Goal: Information Seeking & Learning: Find specific fact

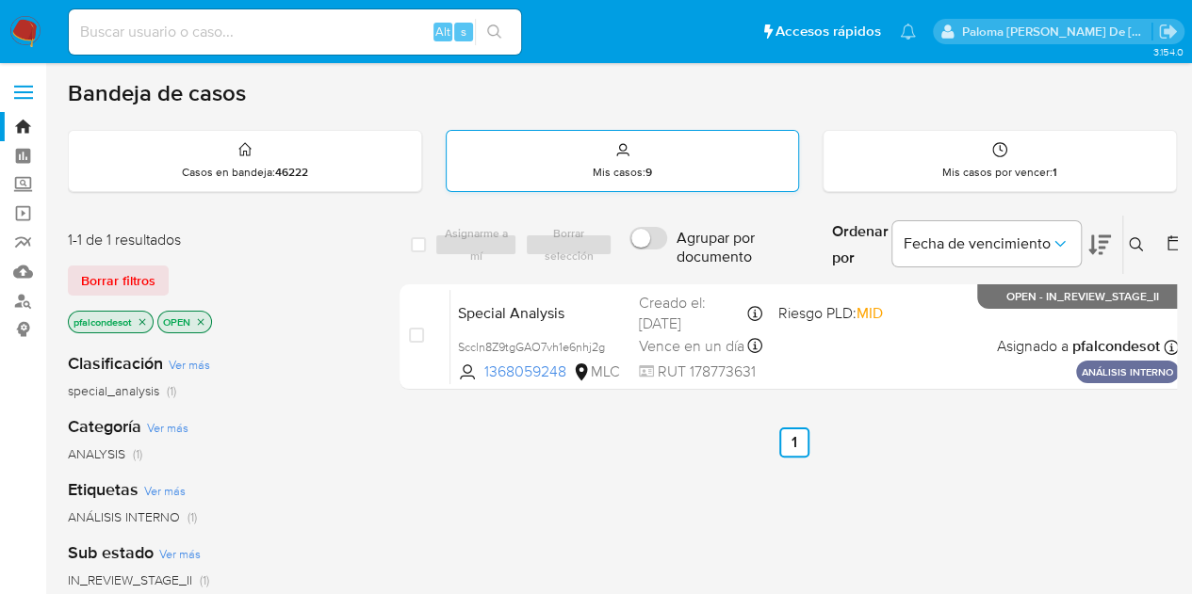
click at [626, 153] on icon at bounding box center [622, 155] width 12 height 4
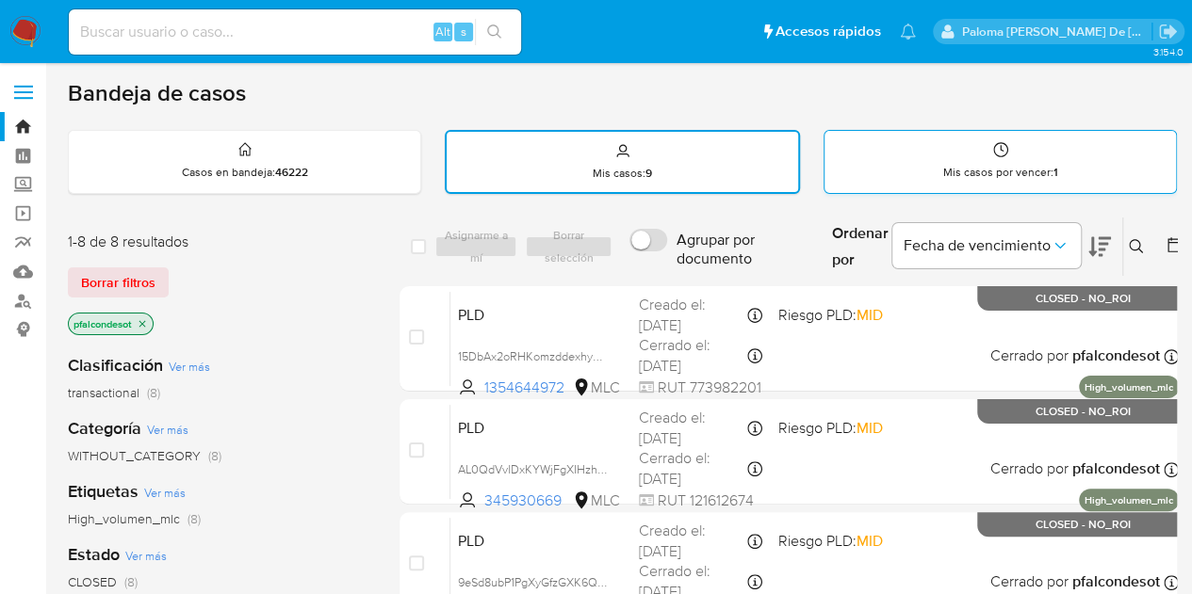
click at [997, 142] on icon at bounding box center [1000, 149] width 15 height 15
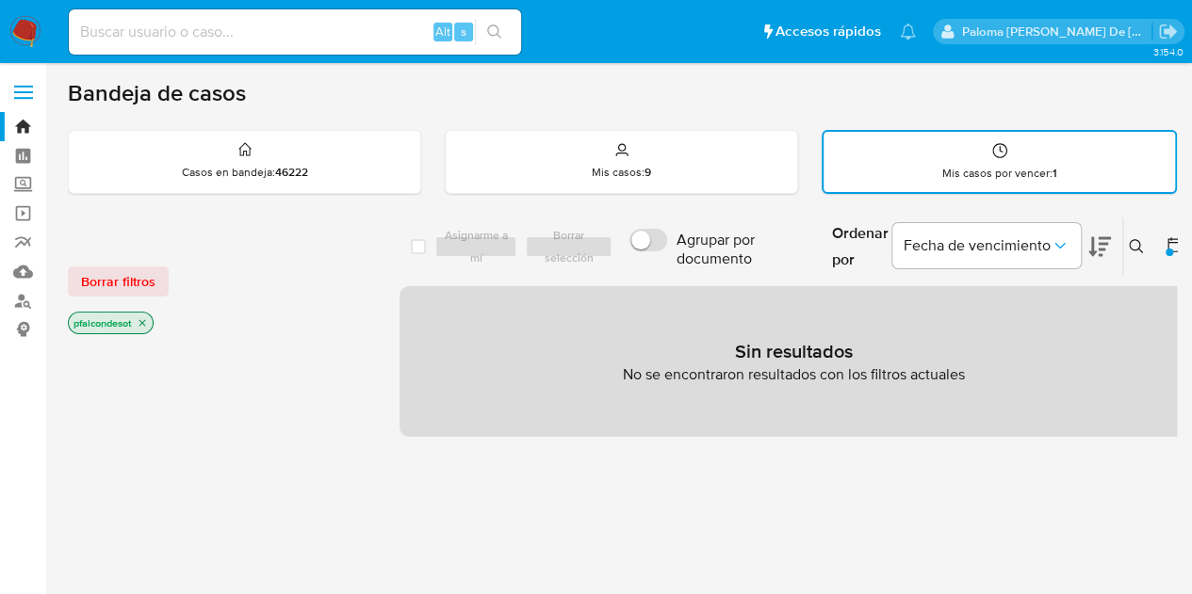
click at [135, 327] on p "pfalcondesot" at bounding box center [111, 323] width 84 height 21
click at [137, 324] on p "pfalcondesot" at bounding box center [111, 323] width 84 height 21
click at [143, 317] on icon "close-filter" at bounding box center [142, 322] width 11 height 11
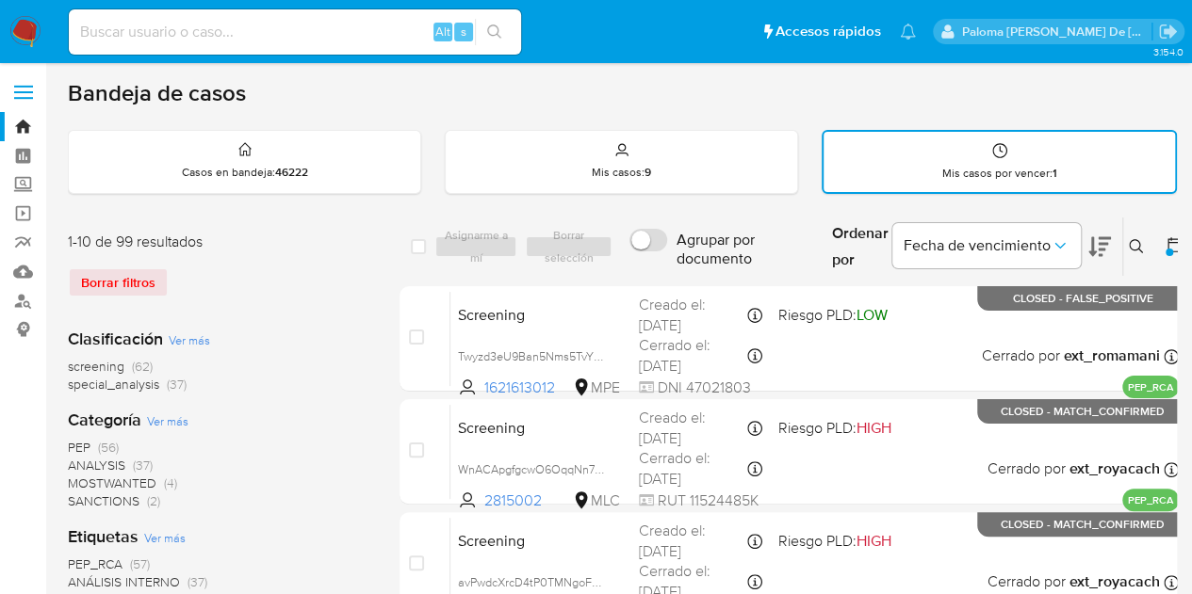
click at [138, 274] on div "Borrar filtros" at bounding box center [218, 283] width 301 height 30
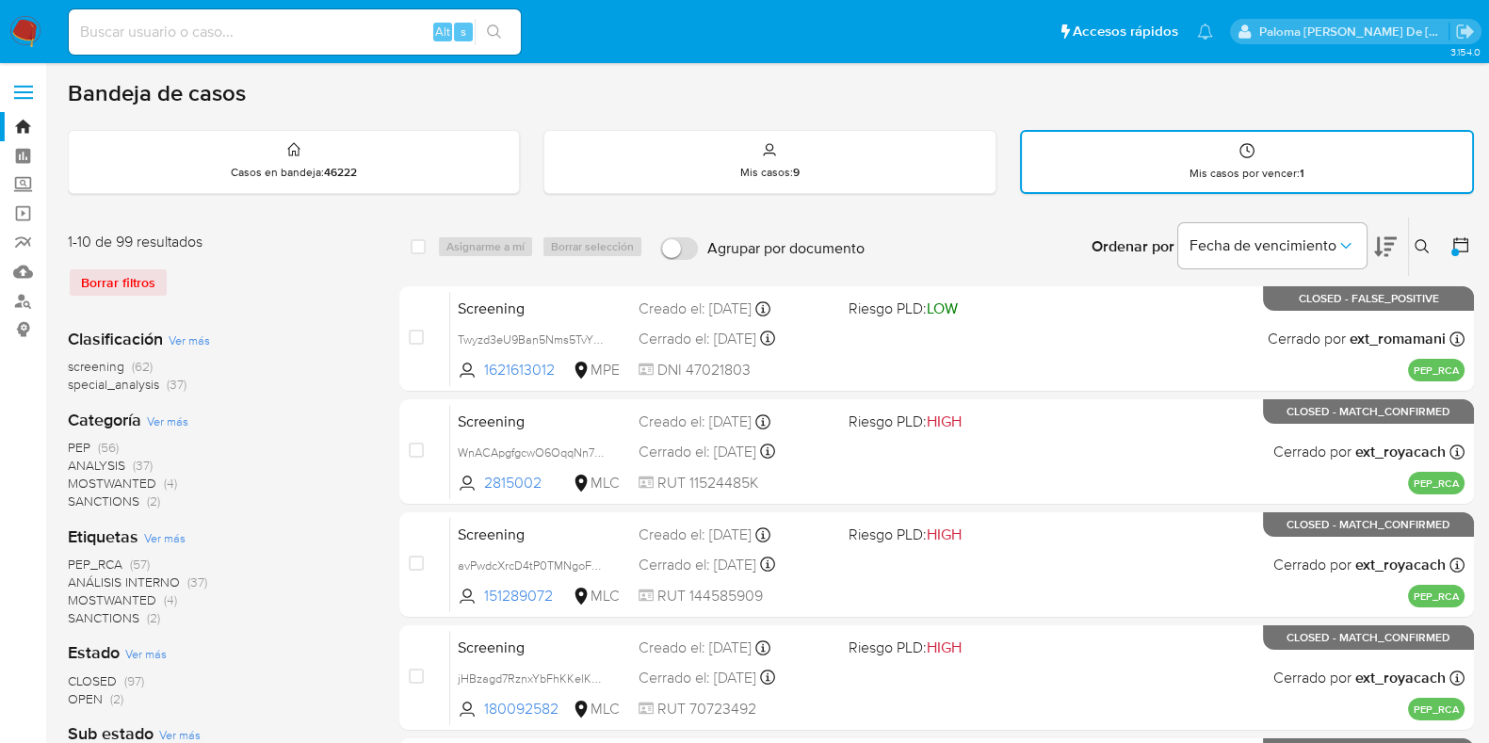
drag, startPoint x: 1110, startPoint y: 7, endPoint x: 292, endPoint y: 352, distance: 887.7
click at [292, 352] on div "Clasificación Ver más screening (62) special_analysis (37)" at bounding box center [218, 361] width 301 height 66
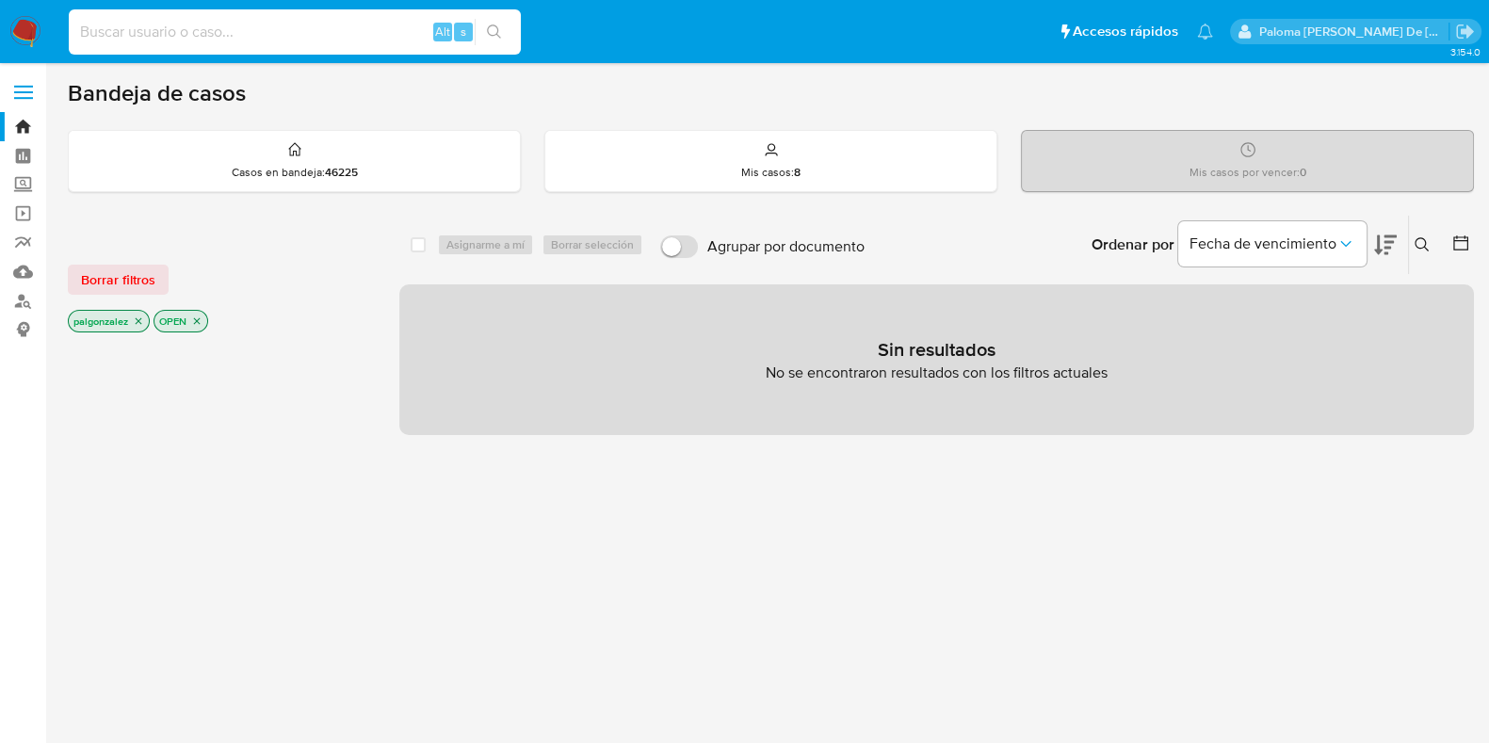
click at [170, 40] on input at bounding box center [295, 32] width 452 height 24
paste input "1934224877"
type input "1934224877"
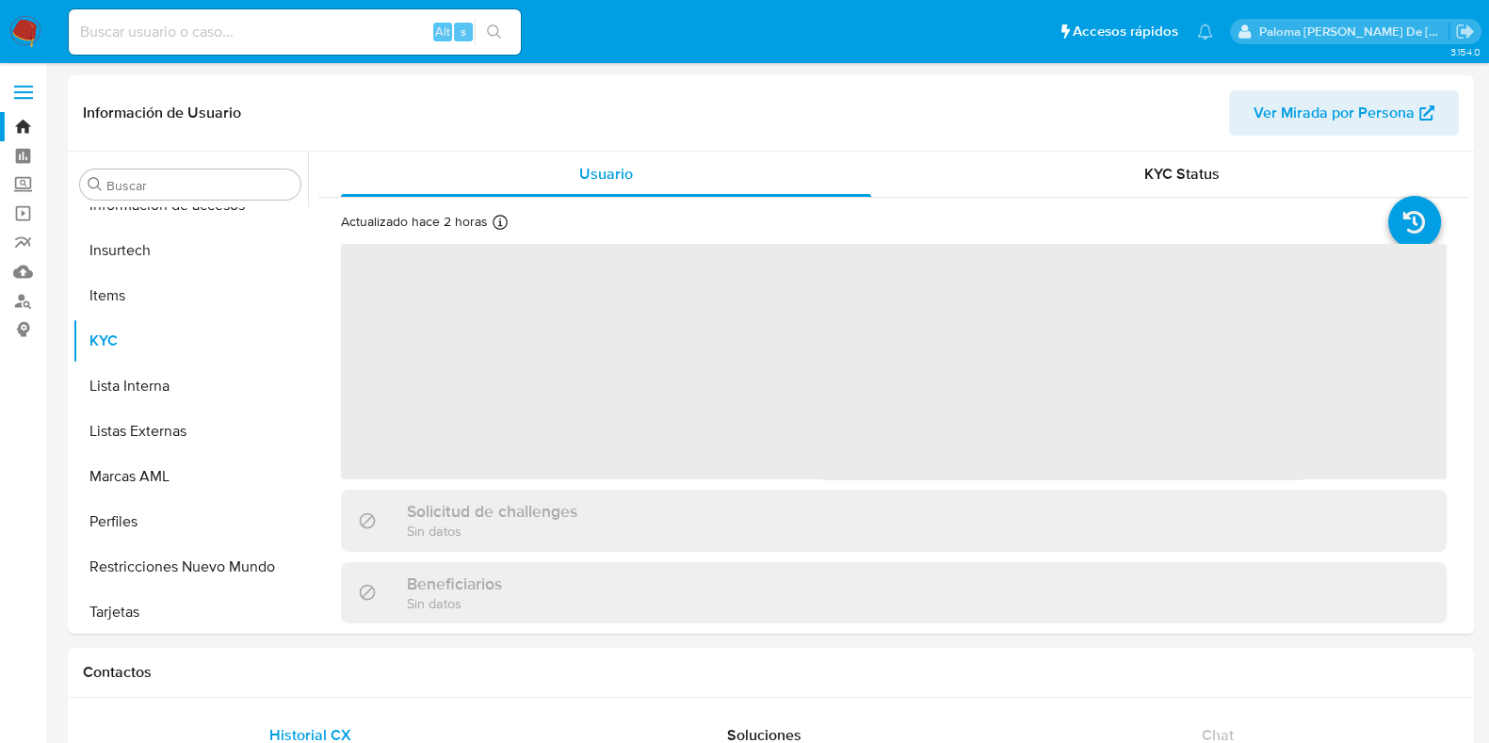
scroll to position [795, 0]
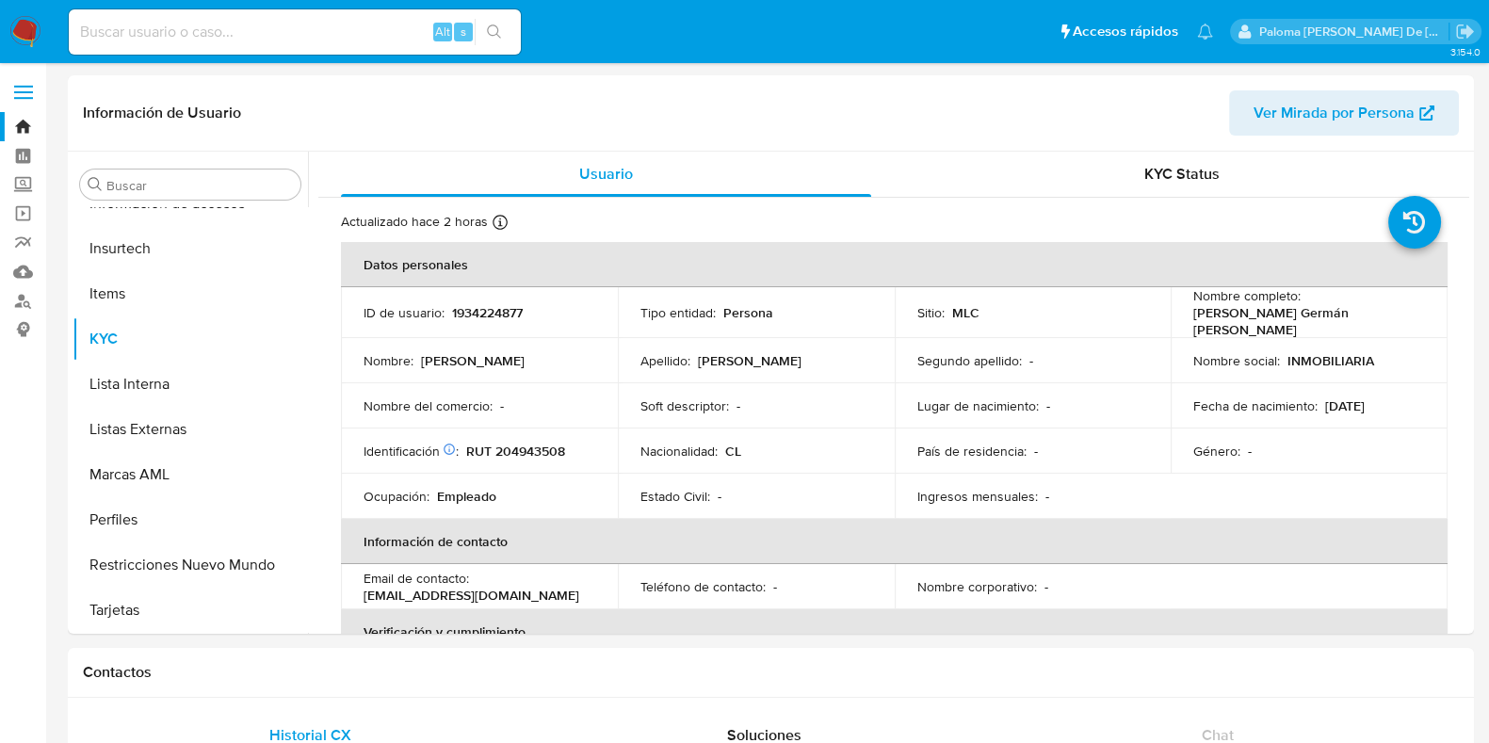
select select "10"
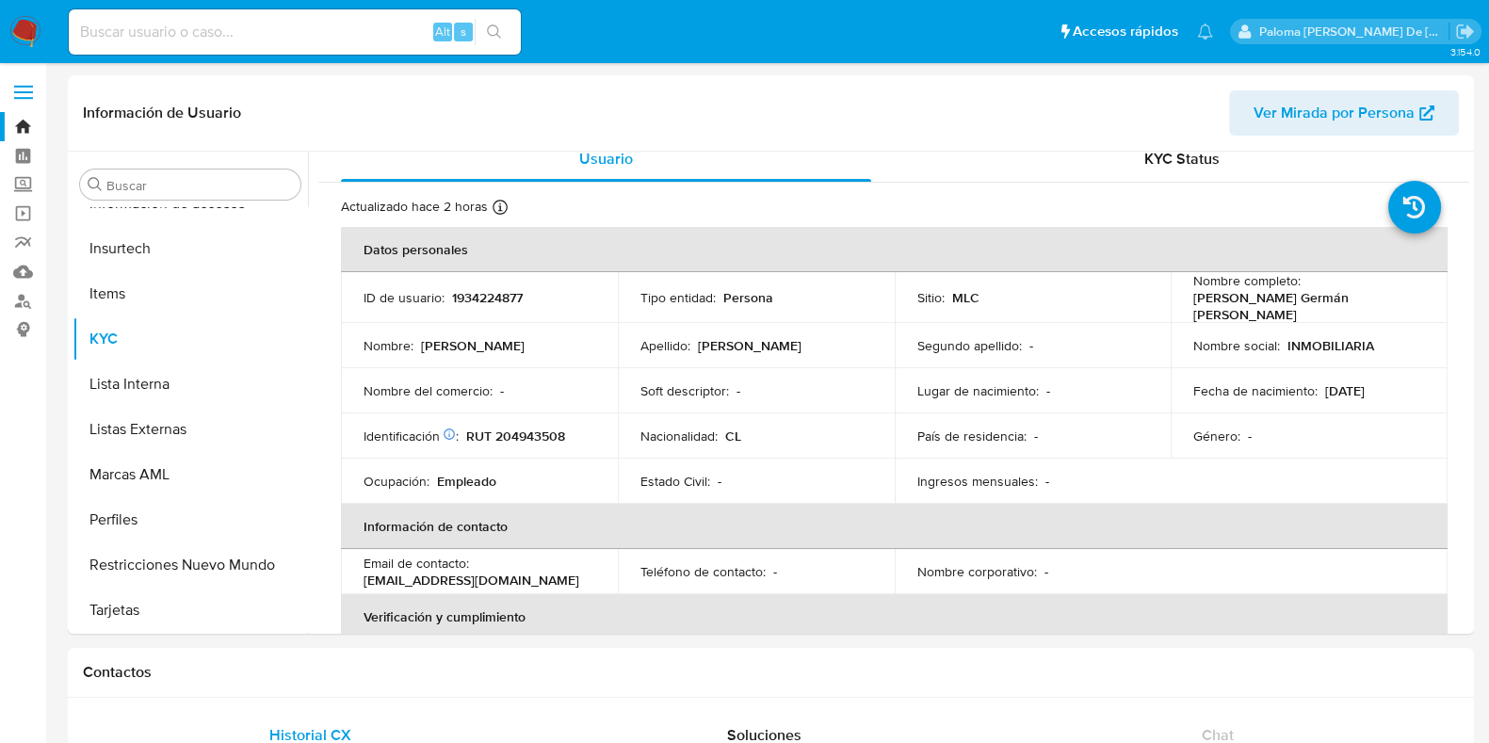
scroll to position [0, 0]
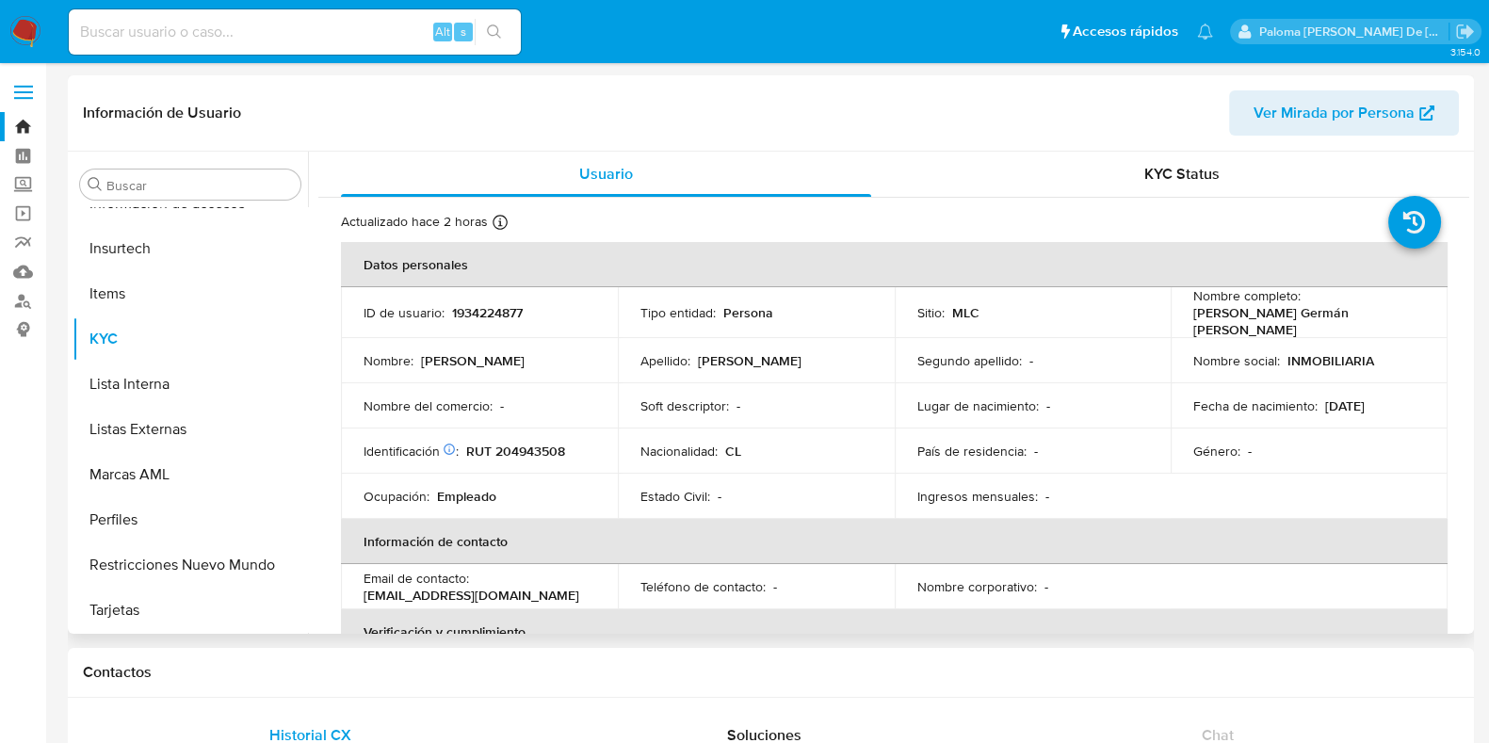
click at [626, 496] on td "Estado Civil : -" at bounding box center [756, 496] width 277 height 45
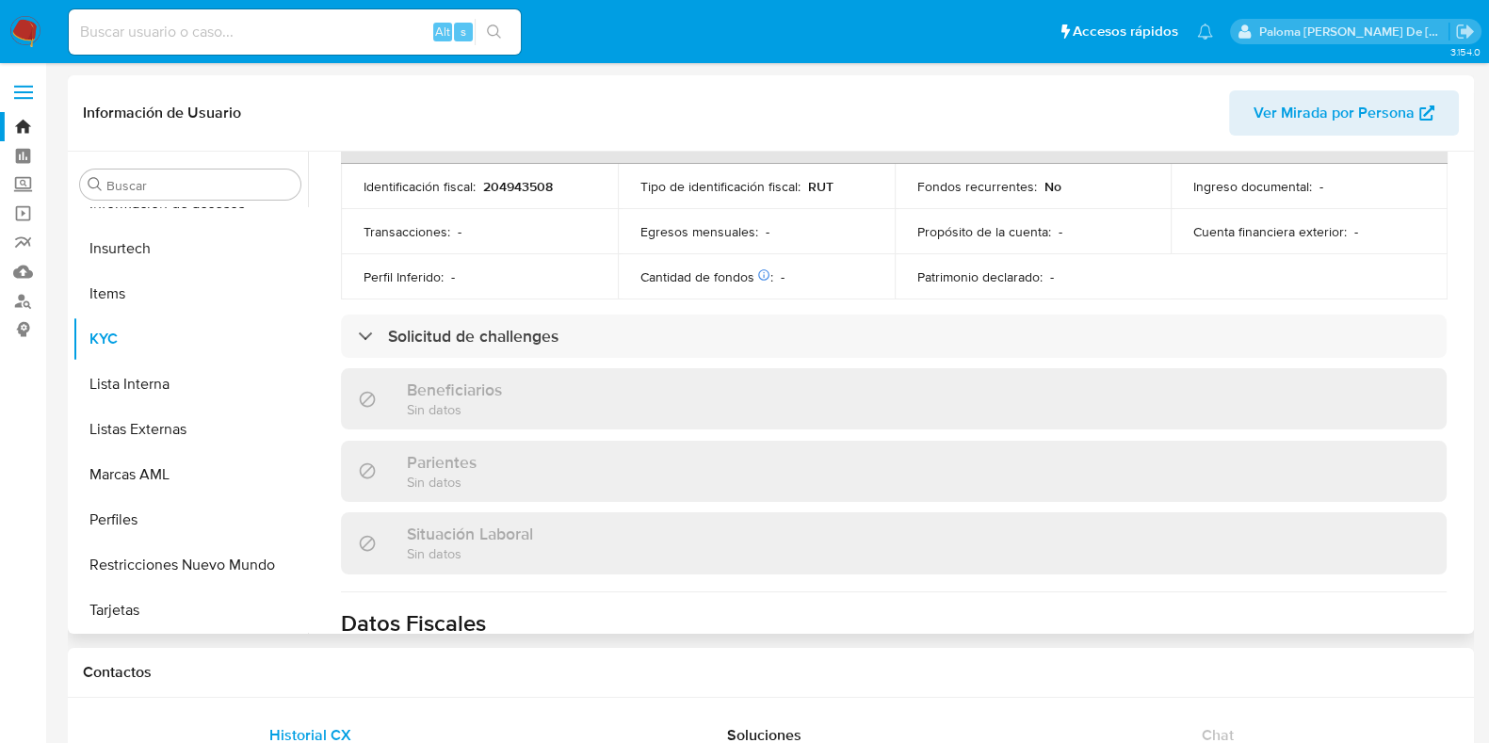
scroll to position [450, 0]
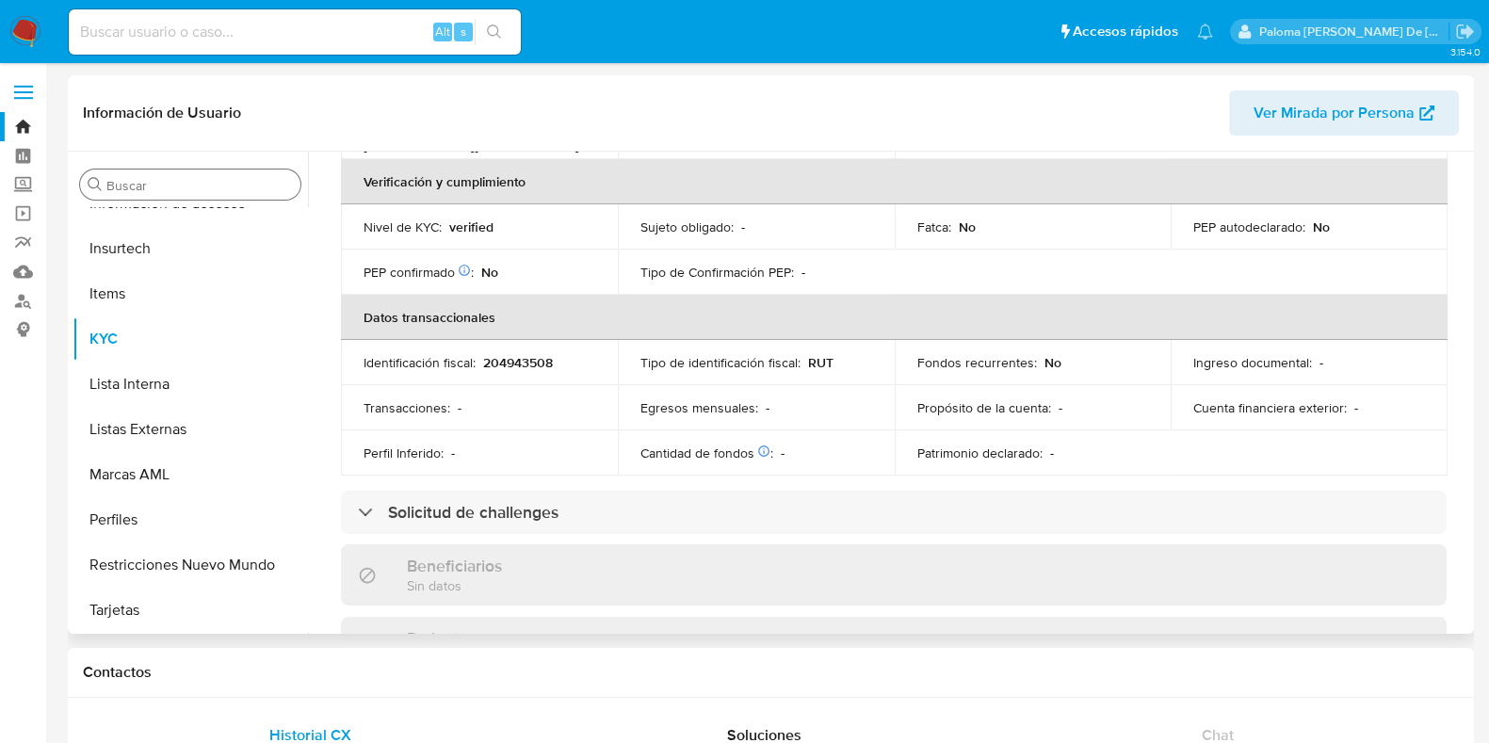
click at [130, 175] on div "Buscar" at bounding box center [190, 185] width 220 height 30
click at [133, 194] on div "Buscar" at bounding box center [190, 185] width 220 height 30
click at [127, 190] on input "Buscar" at bounding box center [199, 185] width 187 height 17
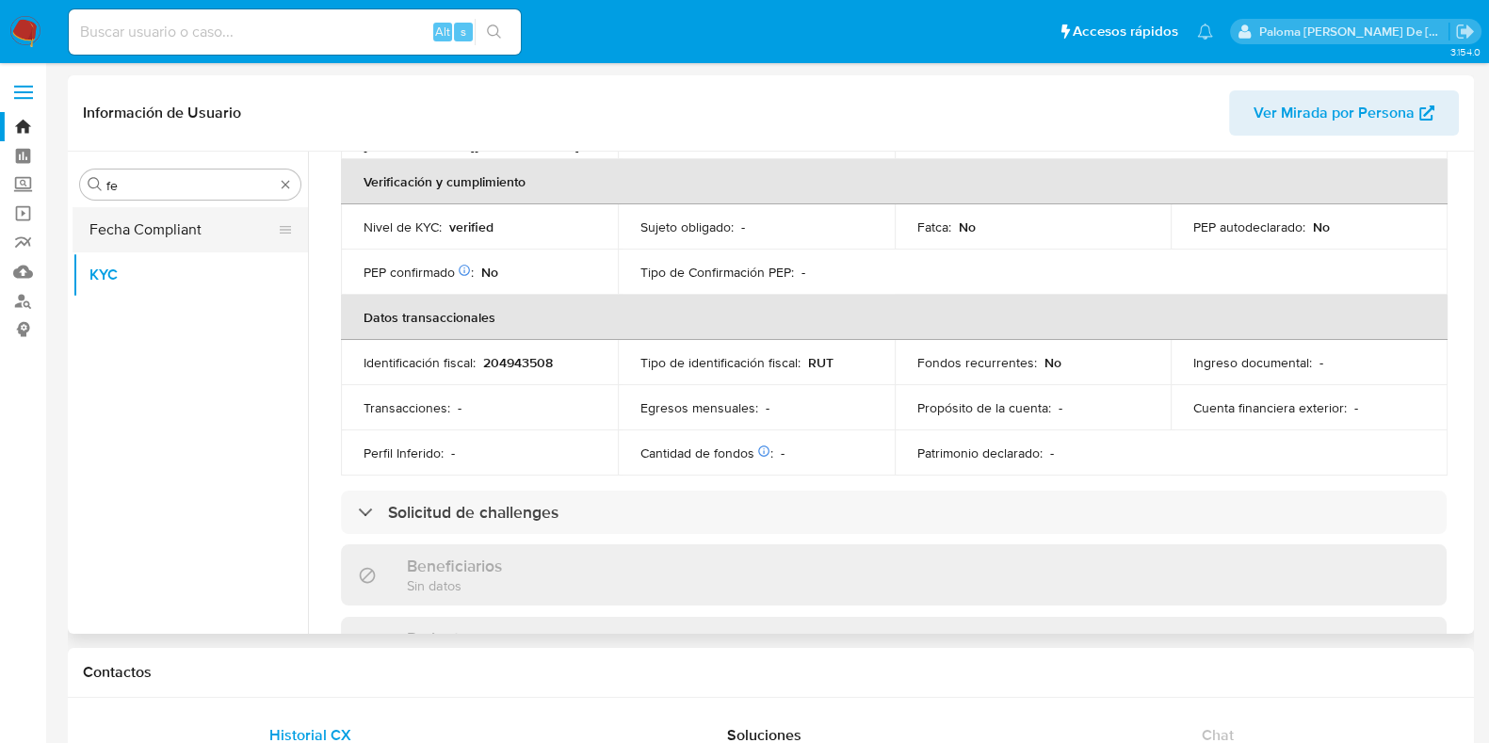
click at [151, 234] on button "Fecha Compliant" at bounding box center [183, 229] width 220 height 45
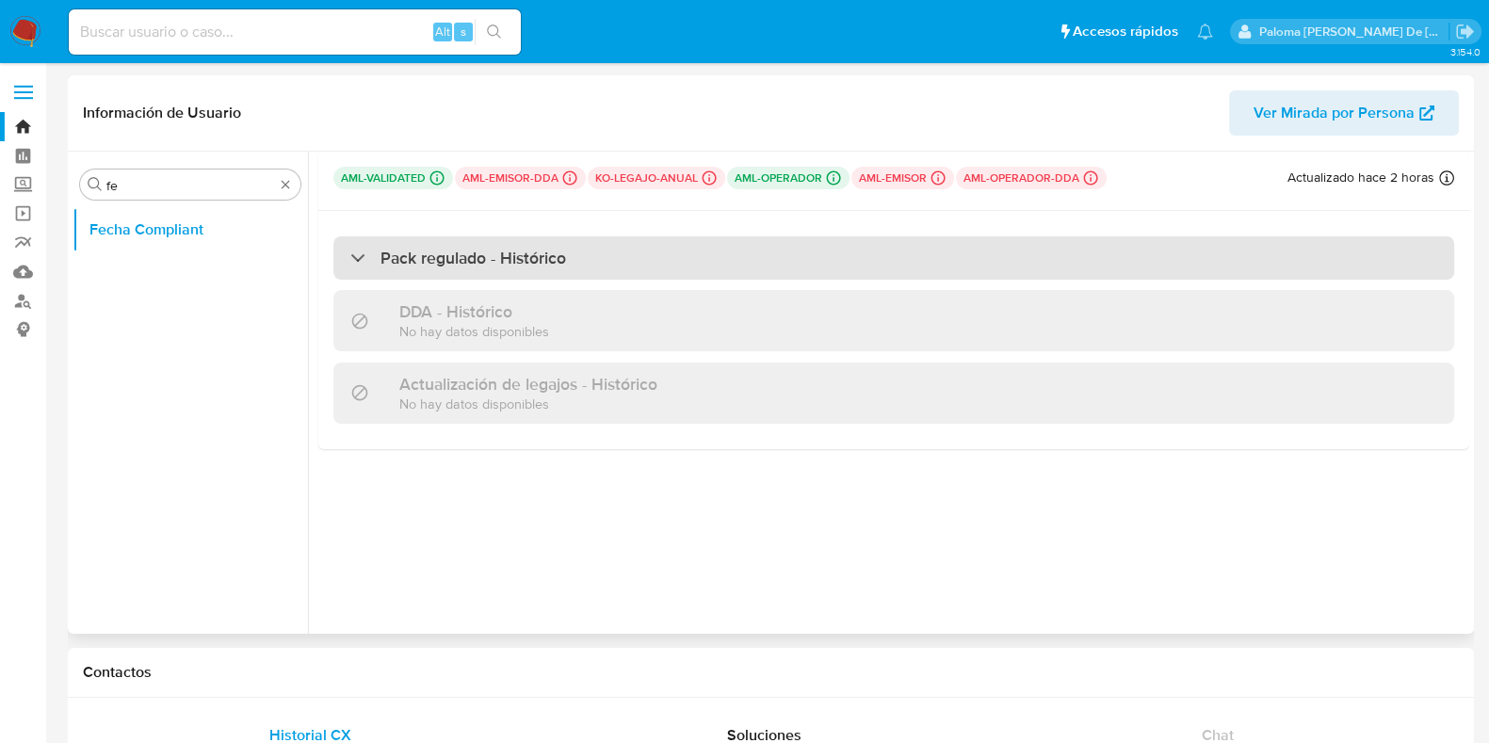
click at [396, 265] on h3 "Pack regulado - Histórico" at bounding box center [474, 258] width 186 height 21
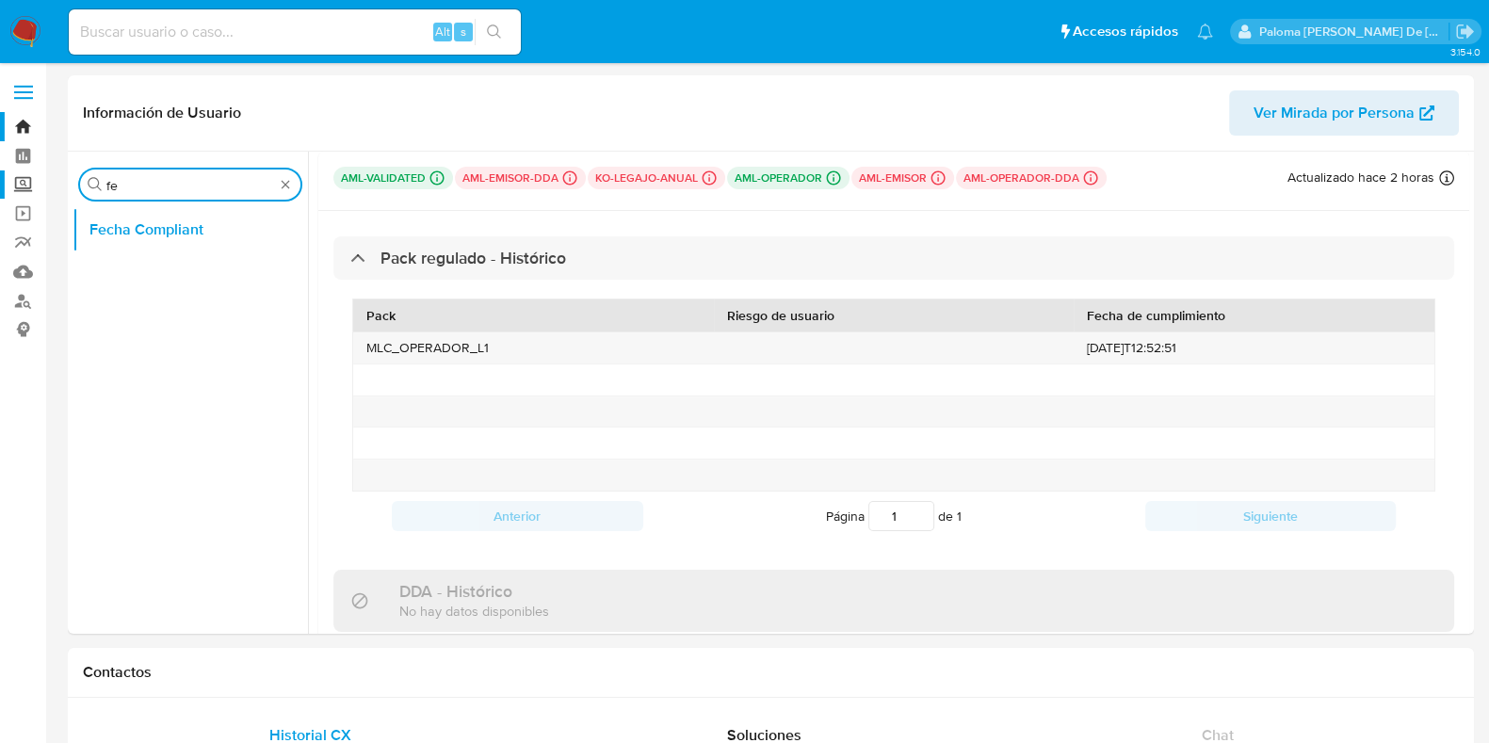
drag, startPoint x: 175, startPoint y: 190, endPoint x: 0, endPoint y: 183, distance: 175.4
type input "ky"
click at [121, 273] on button "KYC" at bounding box center [190, 274] width 235 height 45
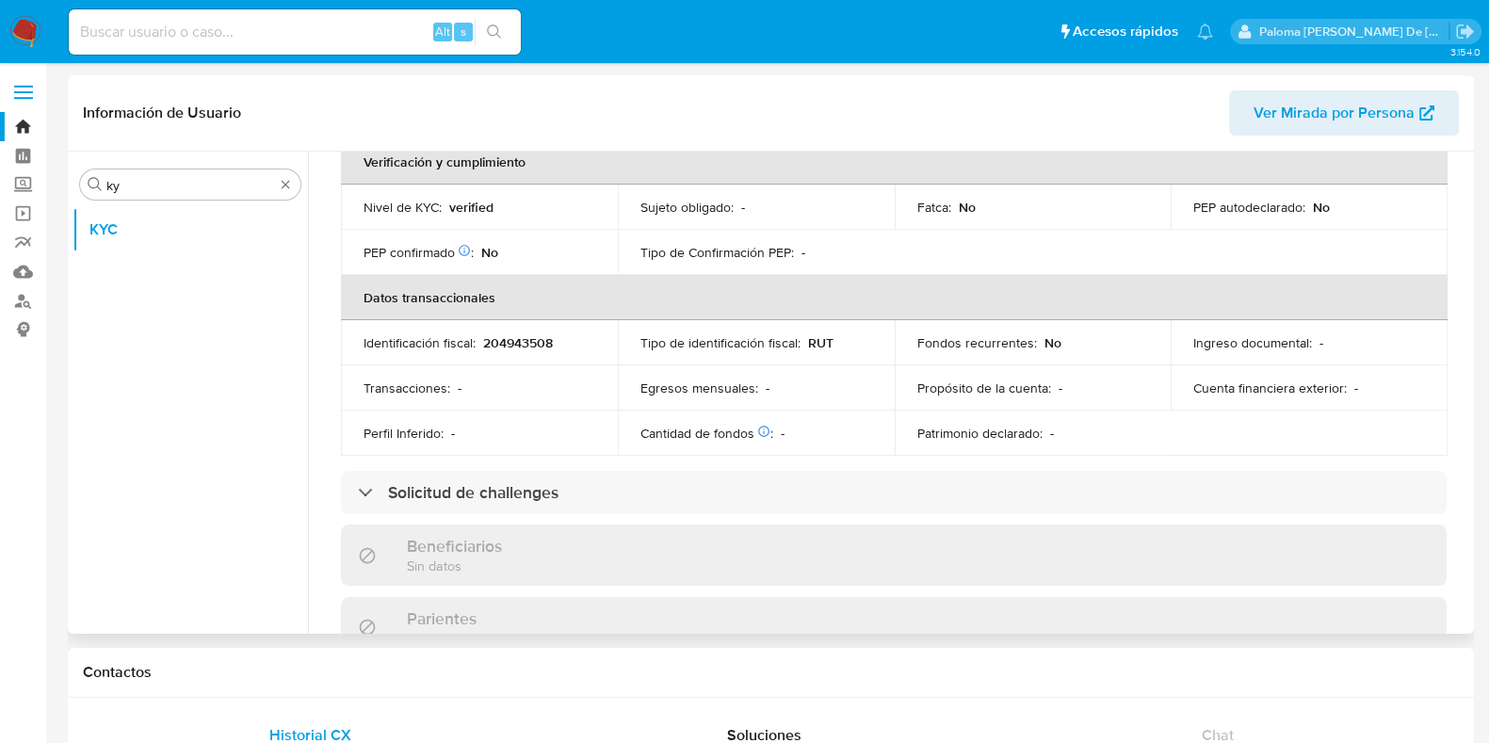
scroll to position [1039, 0]
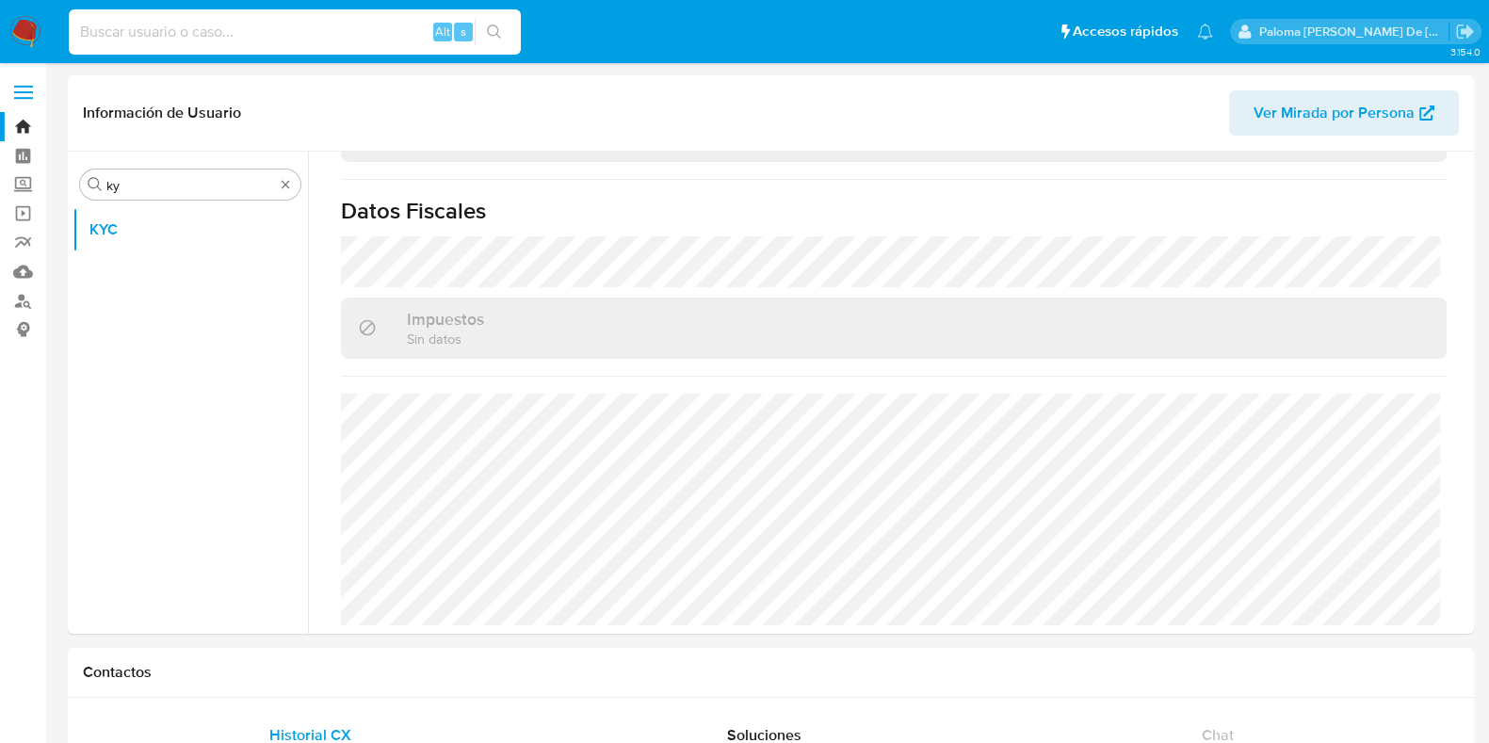
click at [330, 37] on input at bounding box center [295, 32] width 452 height 24
paste input "2601021471"
type input "2601021471"
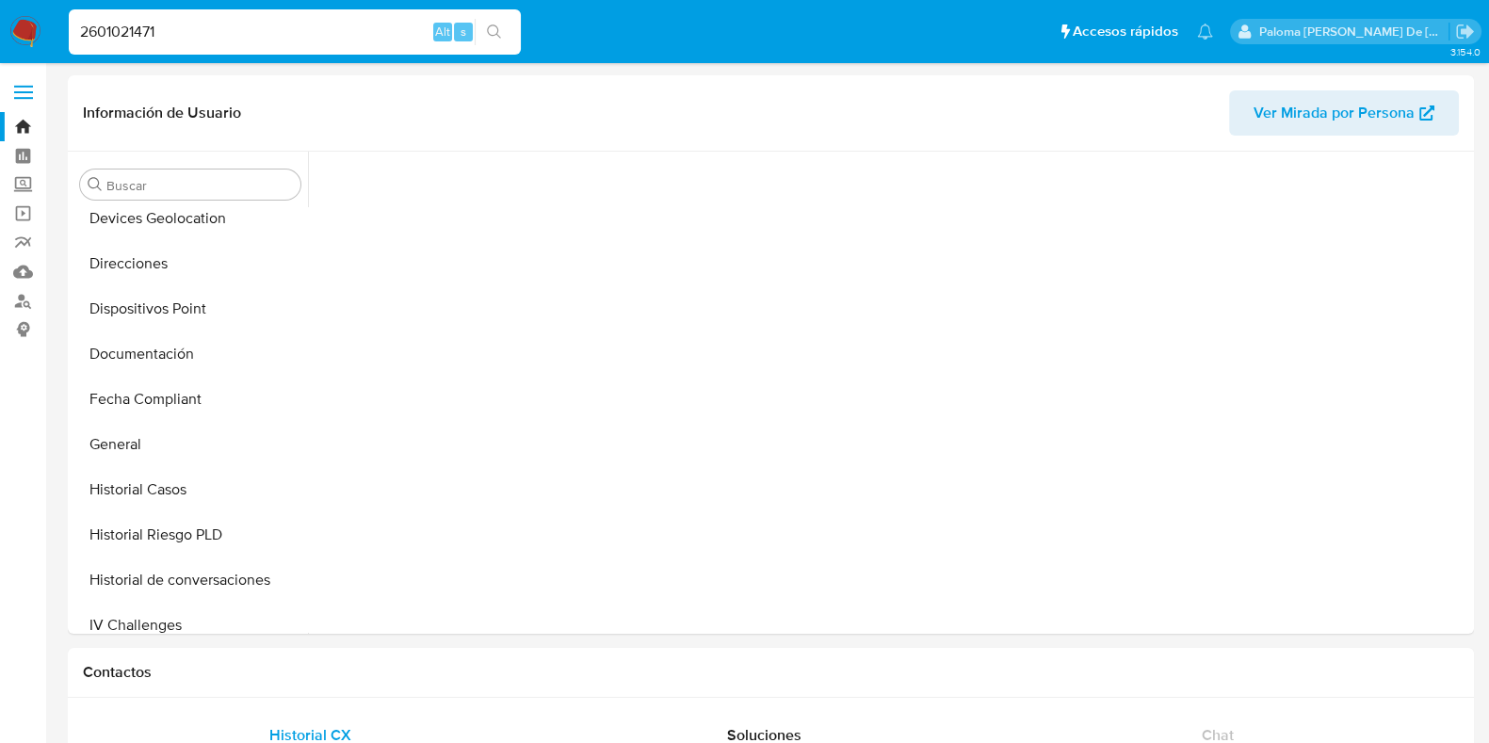
scroll to position [667, 0]
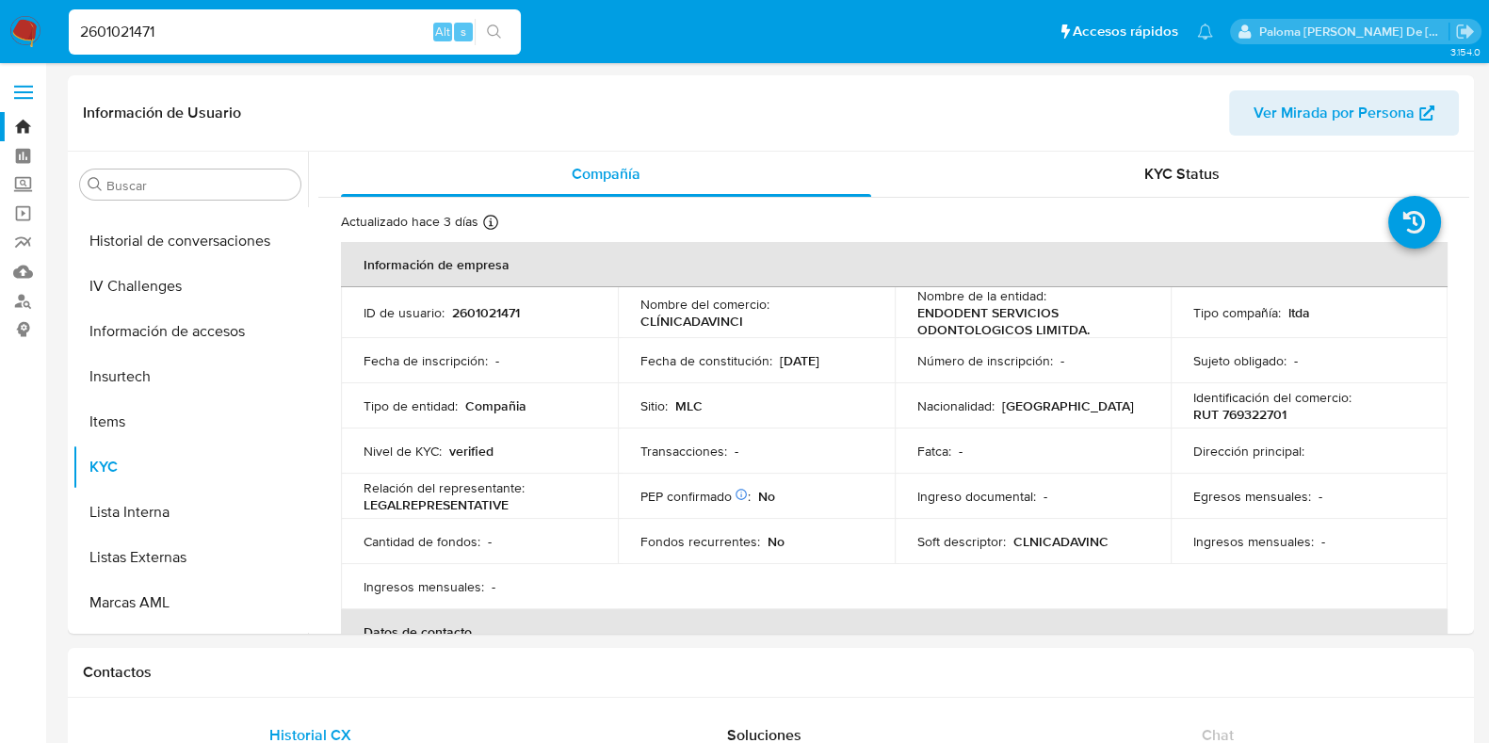
select select "10"
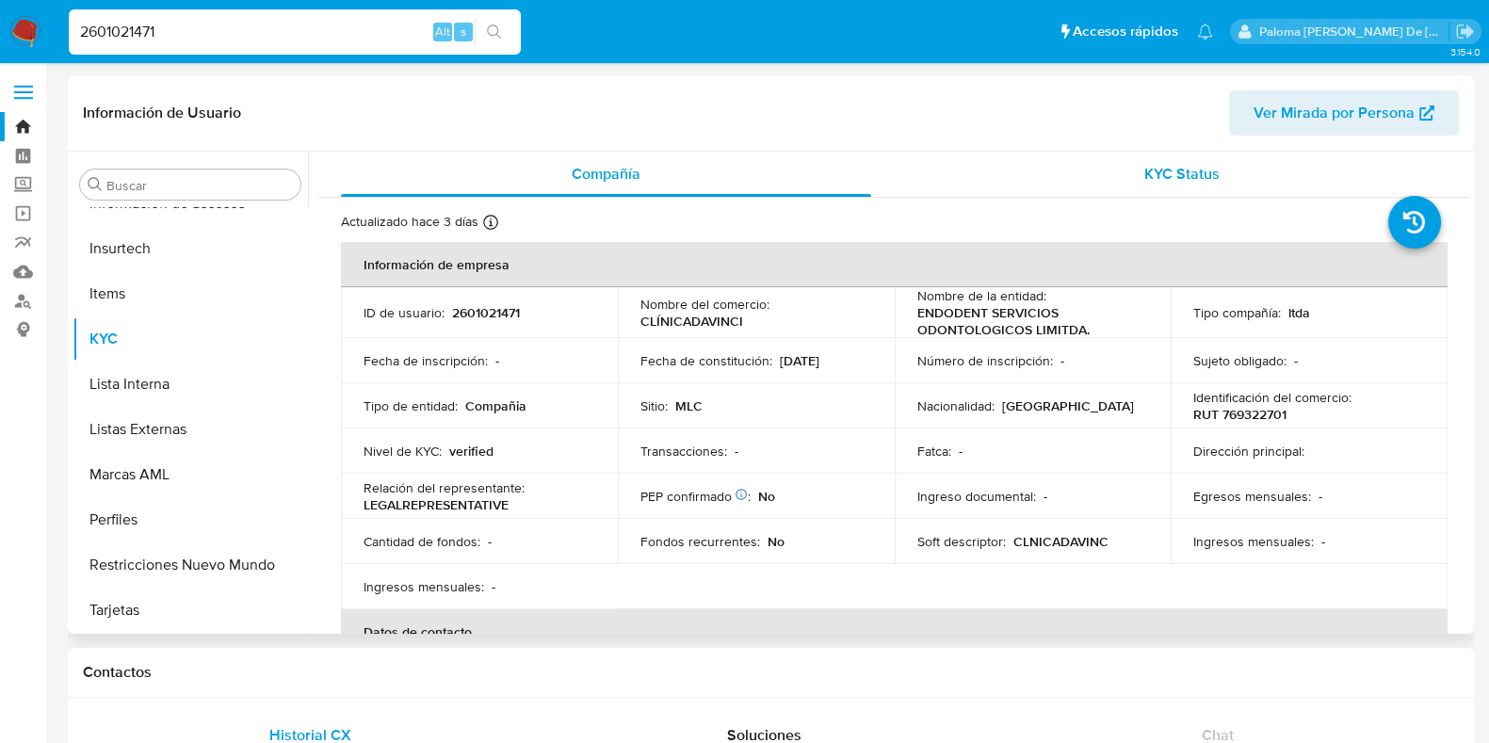
click at [1172, 163] on span "KYC Status" at bounding box center [1181, 174] width 75 height 22
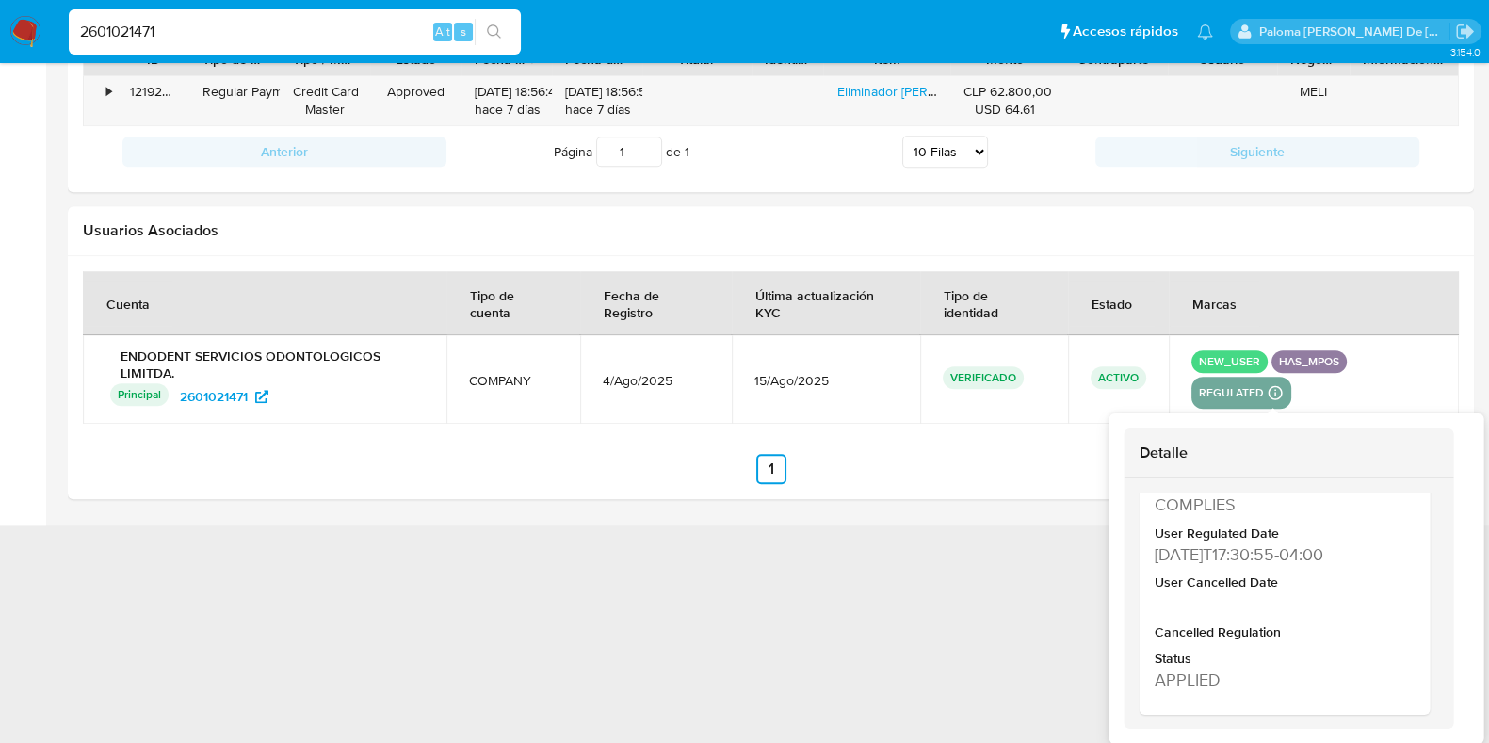
scroll to position [1731, 0]
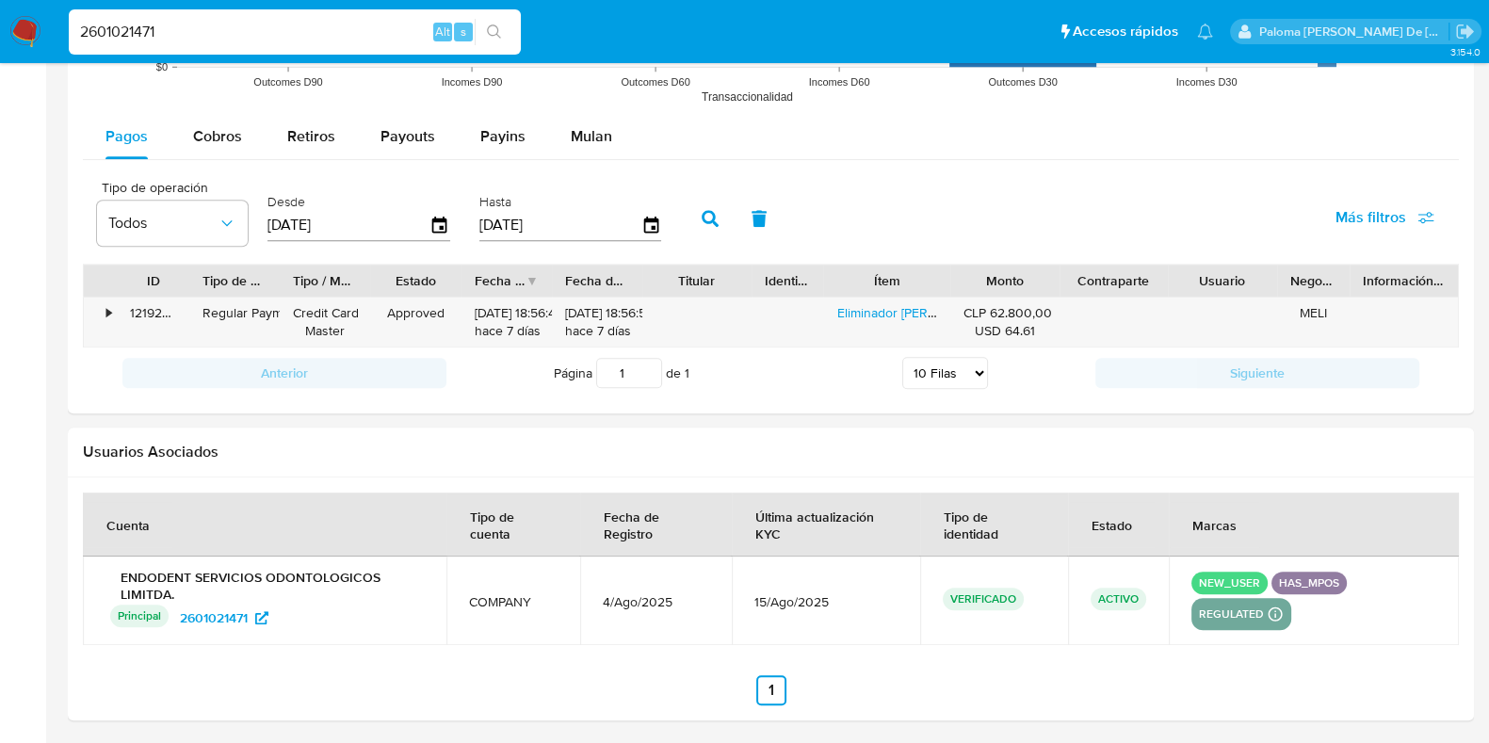
drag, startPoint x: 217, startPoint y: 41, endPoint x: 0, endPoint y: 49, distance: 216.8
click at [0, 49] on nav "Pausado Ver notificaciones 2601021471 Alt s Accesos rápidos Presiona las siguie…" at bounding box center [744, 31] width 1489 height 63
paste input "[PERSON_NAME][EMAIL_ADDRESS][DOMAIN_NAME]"
type input "[PERSON_NAME][EMAIL_ADDRESS][DOMAIN_NAME]"
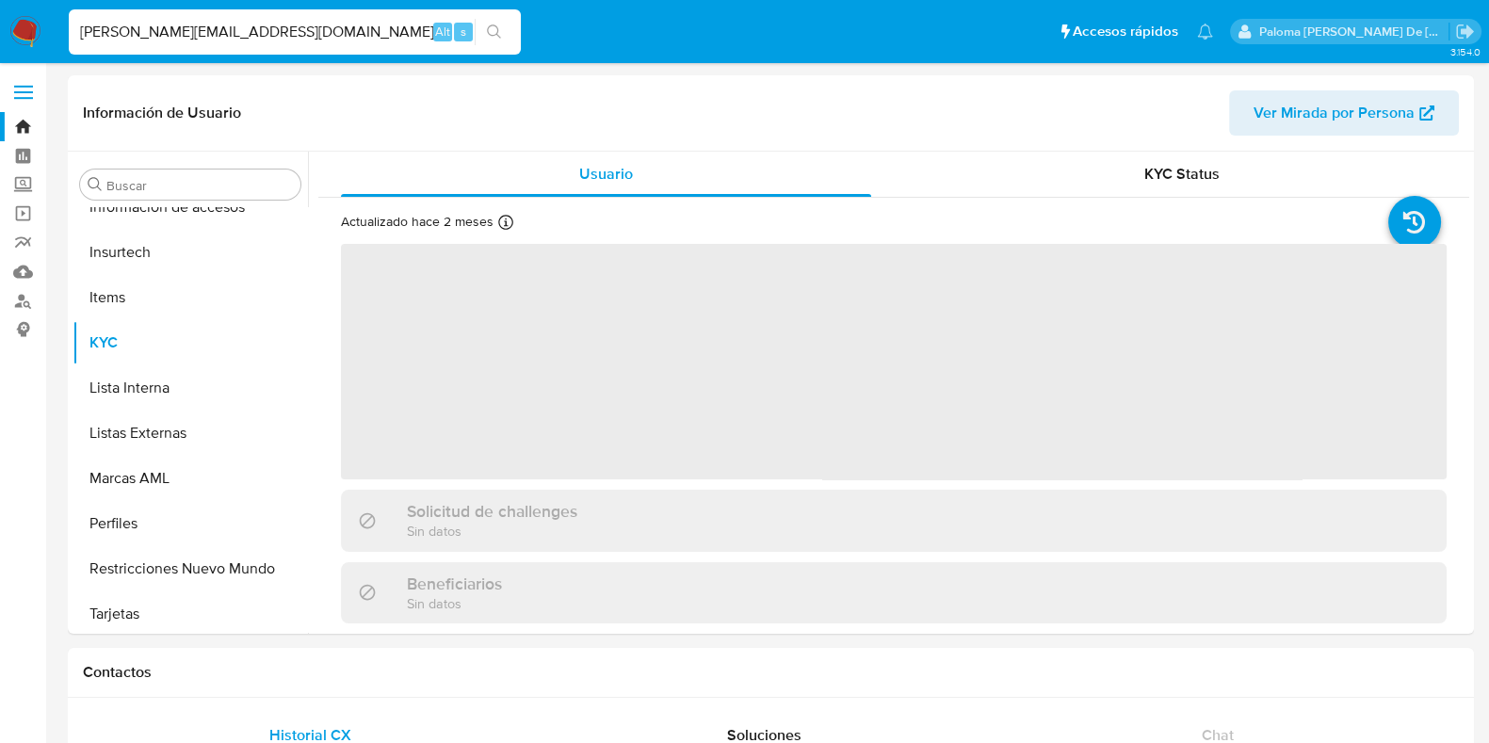
scroll to position [795, 0]
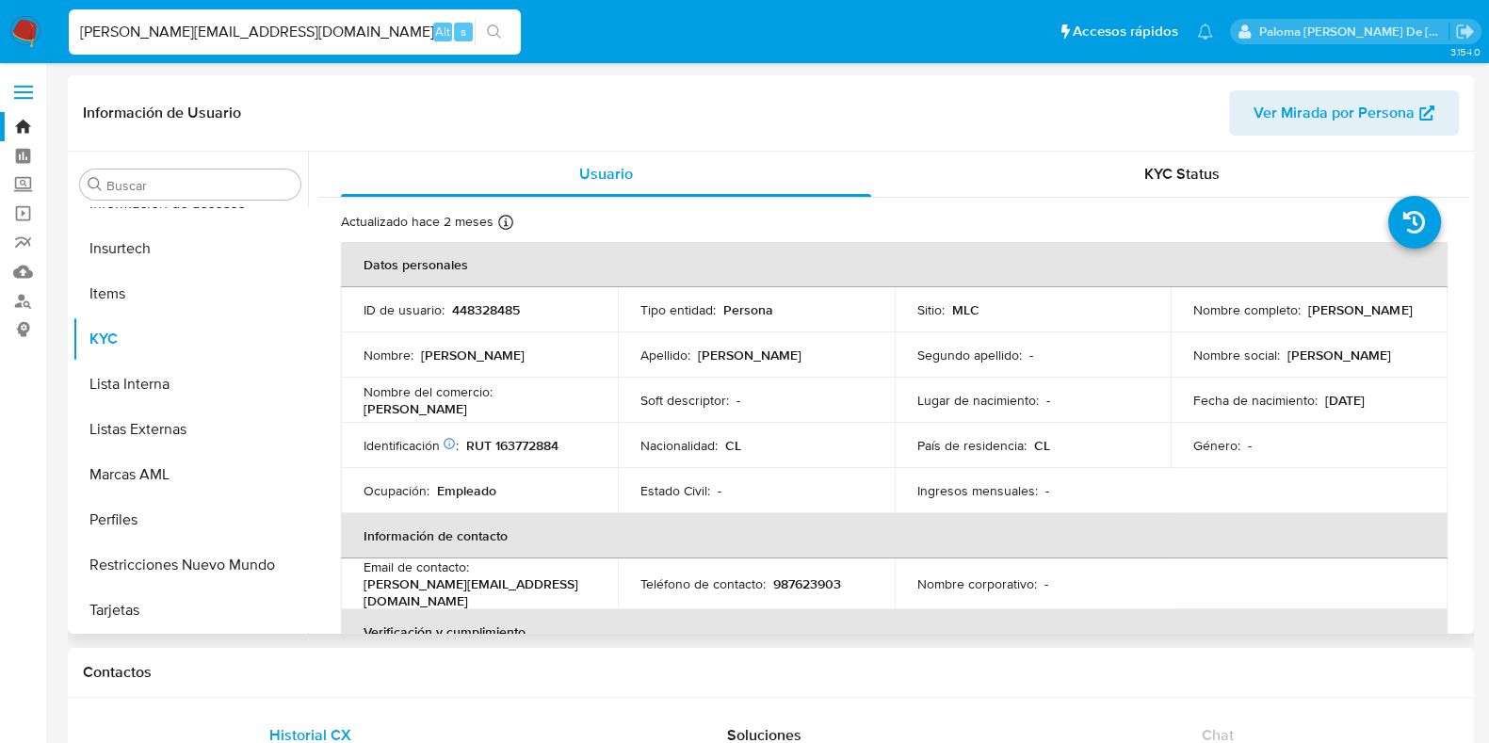
select select "10"
drag, startPoint x: 547, startPoint y: 305, endPoint x: 452, endPoint y: 308, distance: 95.2
click at [452, 308] on div "ID de usuario : 448328485" at bounding box center [480, 309] width 232 height 17
copy p "448328485"
click at [161, 170] on div "Buscar" at bounding box center [190, 185] width 220 height 30
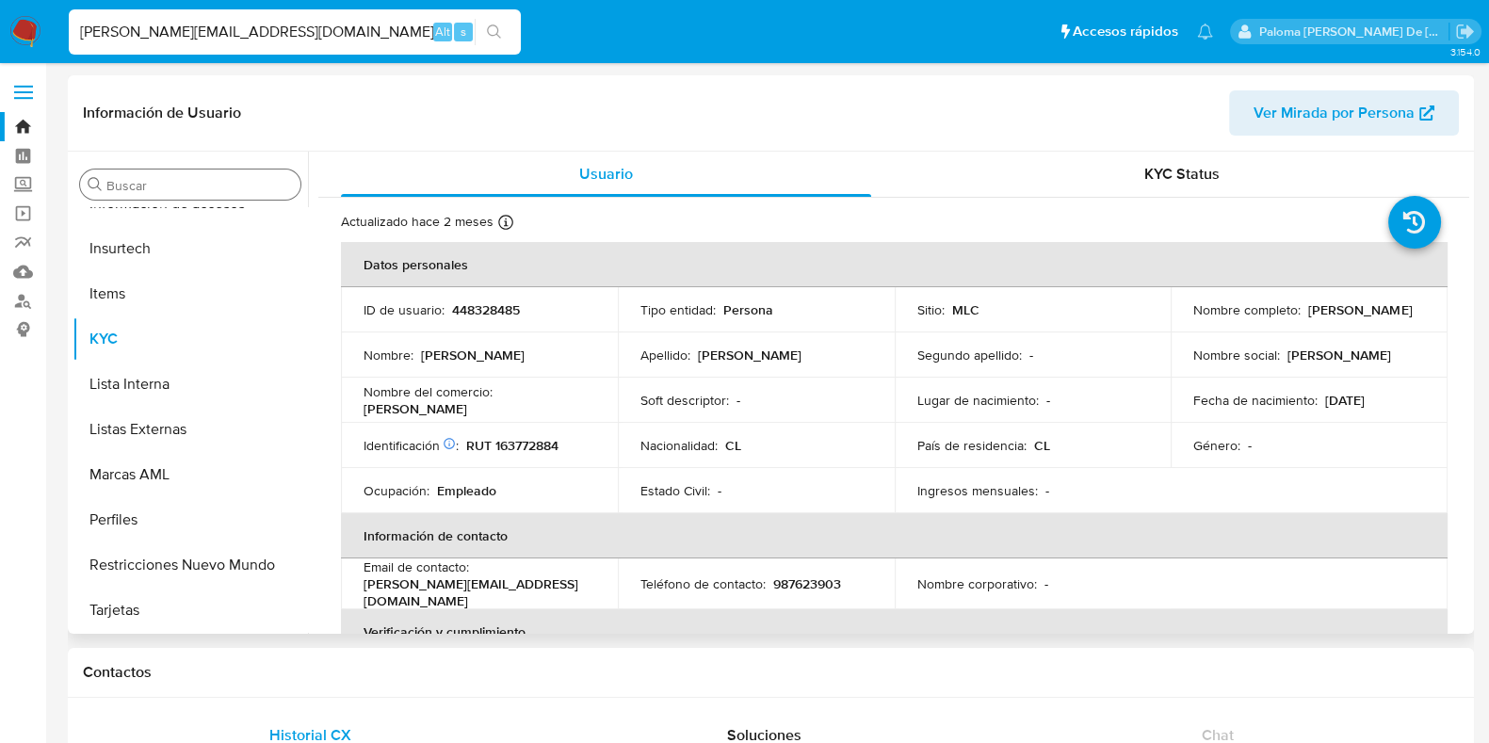
click at [155, 187] on input "Buscar" at bounding box center [199, 185] width 187 height 17
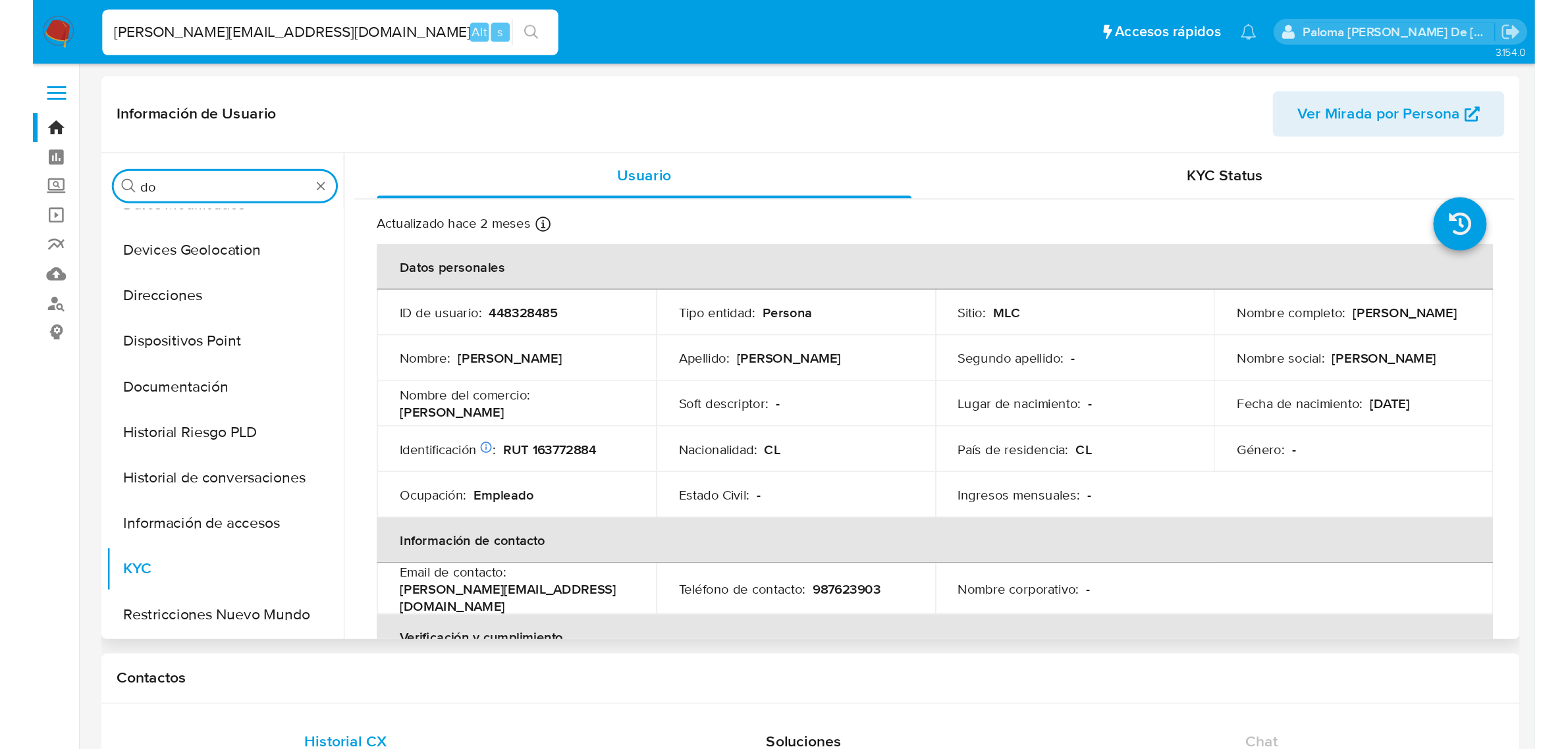
scroll to position [0, 0]
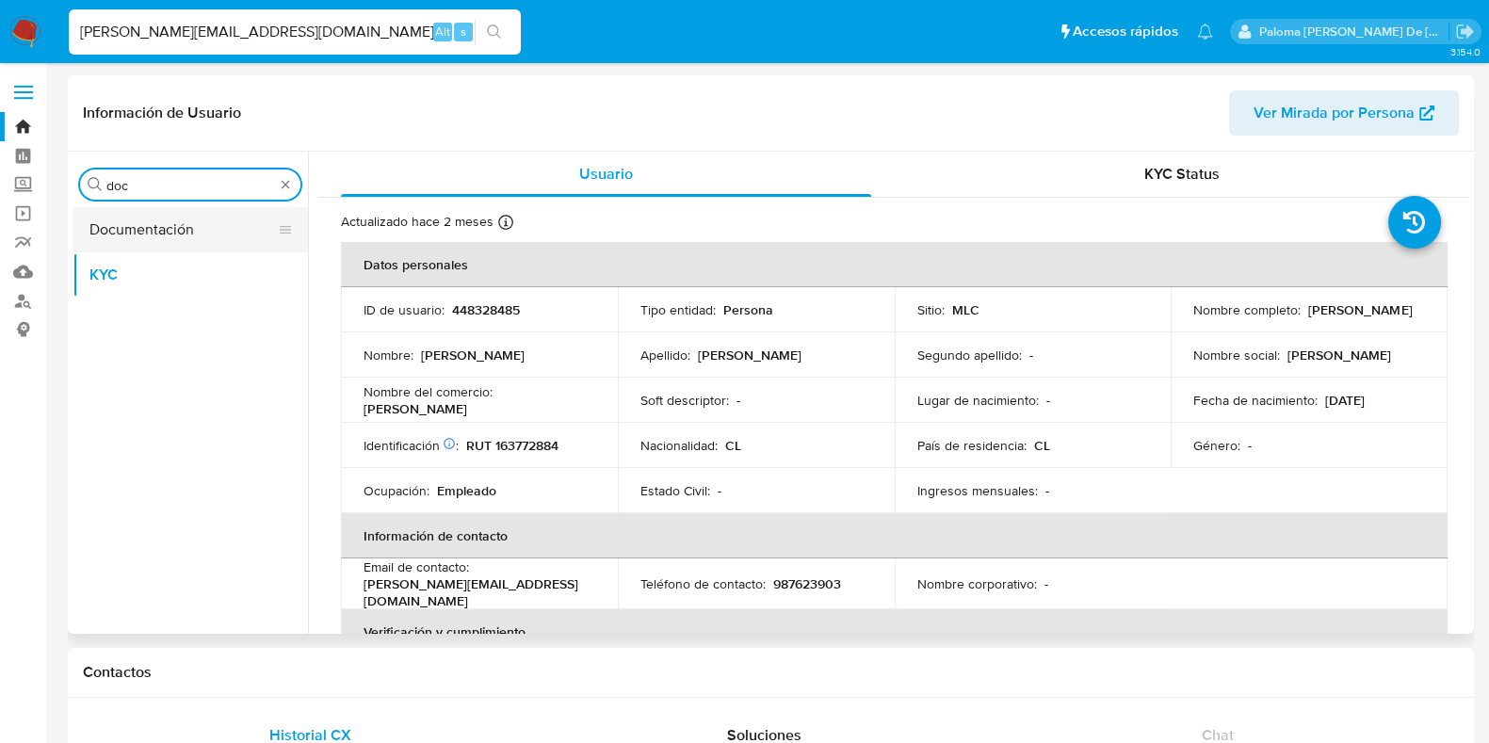
type input "doc"
click at [143, 227] on button "Documentación" at bounding box center [183, 229] width 220 height 45
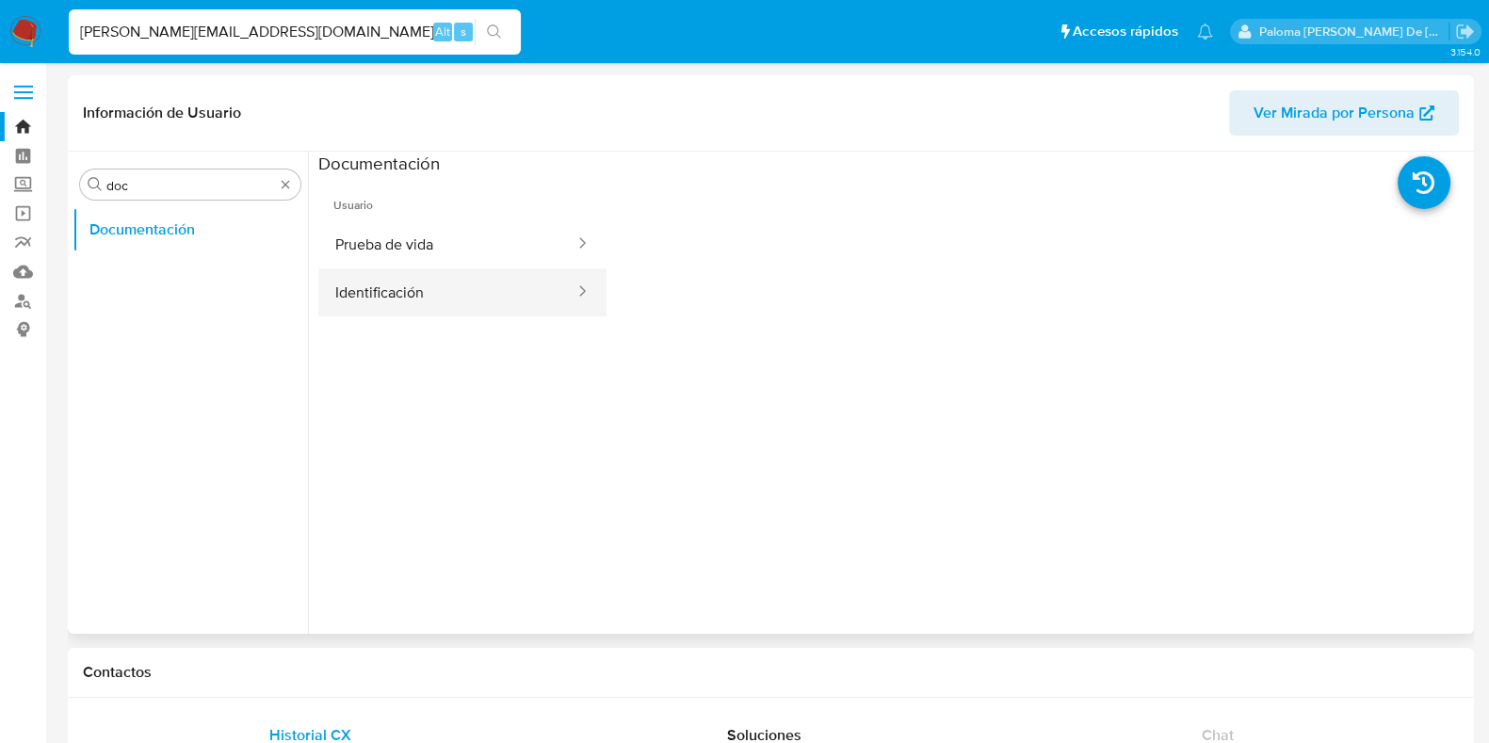
click at [450, 281] on button "Identificación" at bounding box center [447, 292] width 258 height 48
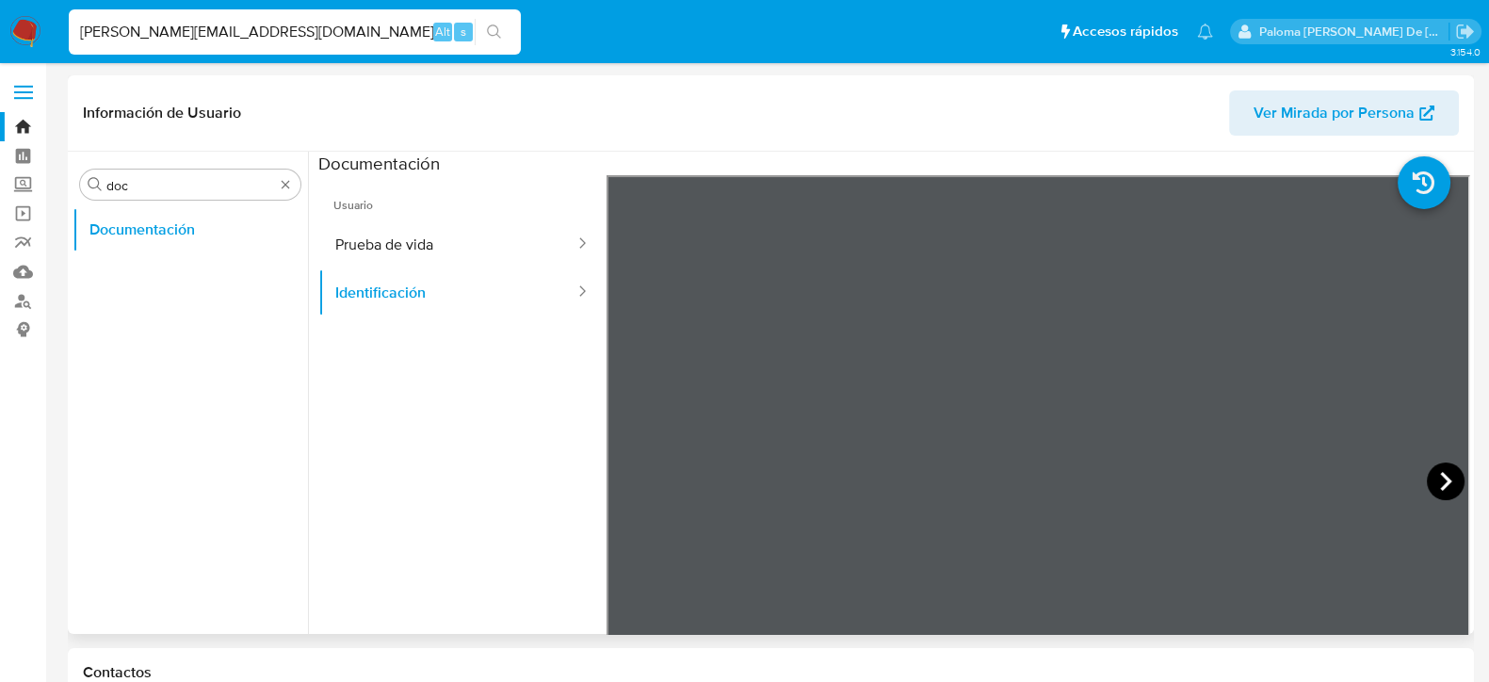
click at [1440, 486] on icon at bounding box center [1445, 481] width 11 height 19
click at [626, 485] on icon at bounding box center [629, 481] width 11 height 19
